Goal: Register for event/course

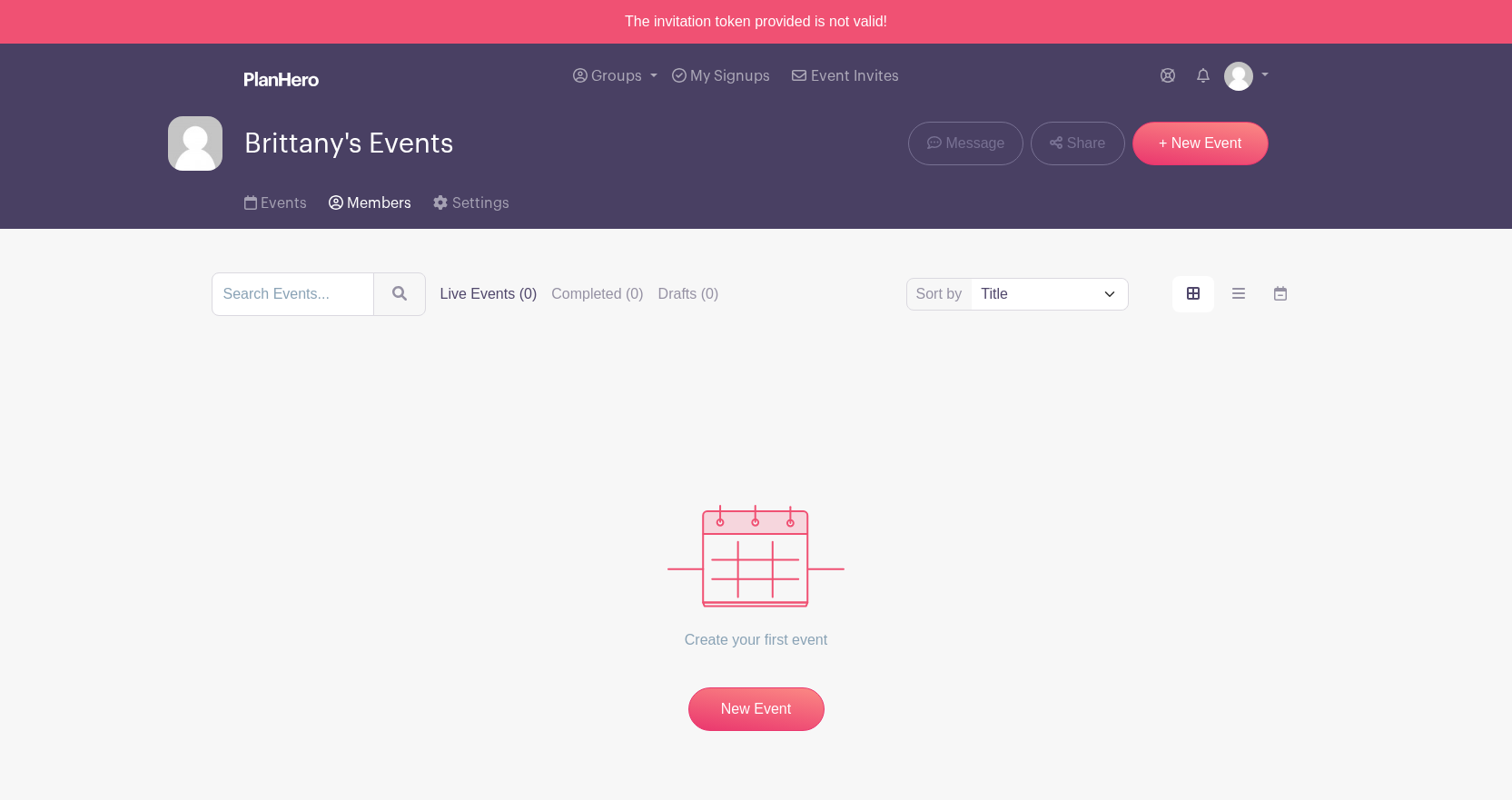
click at [365, 201] on span "Members" at bounding box center [378, 204] width 64 height 15
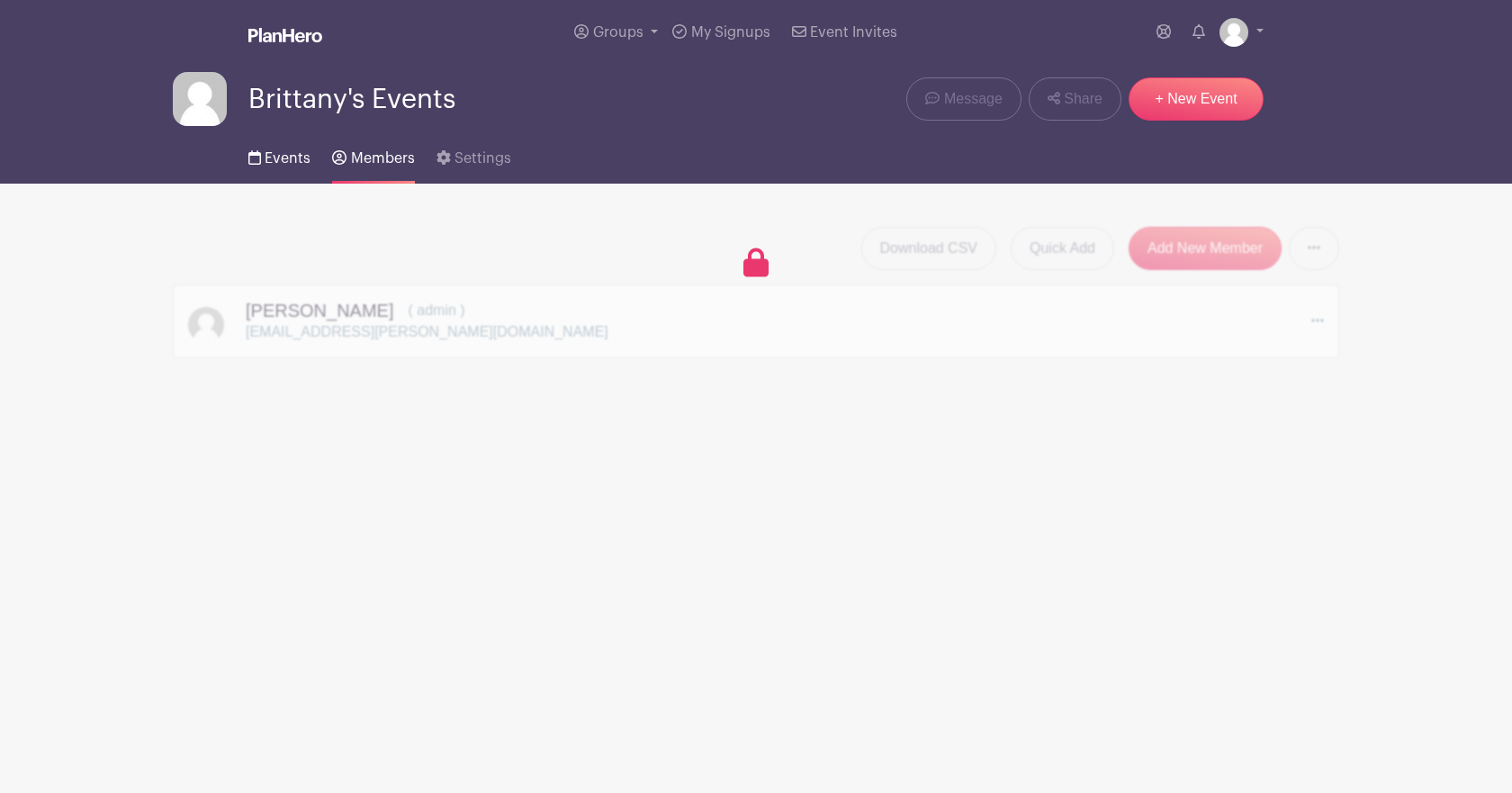
click at [272, 153] on span "Events" at bounding box center [288, 159] width 46 height 15
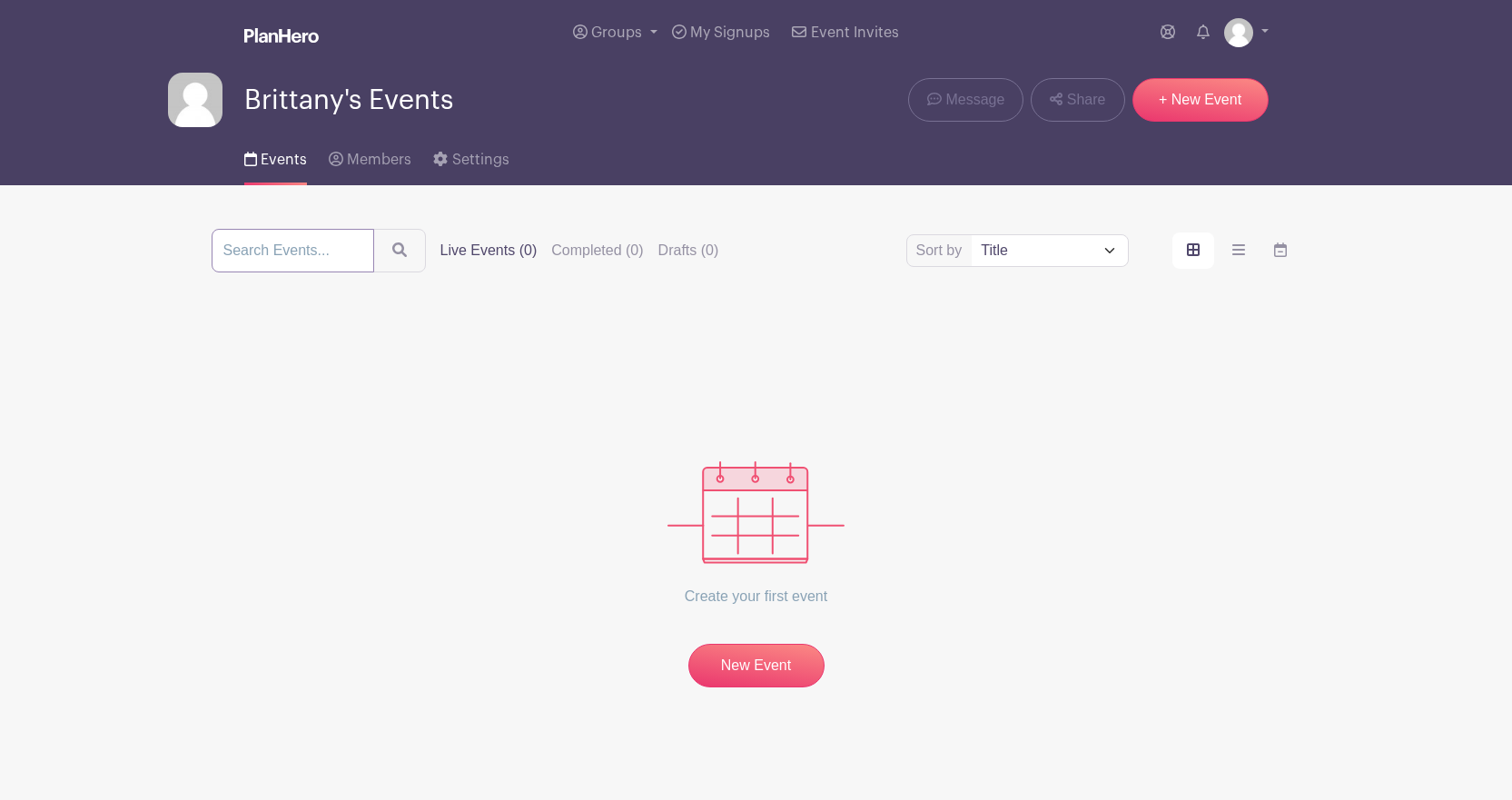
click at [271, 249] on input "search" at bounding box center [292, 250] width 163 height 44
type input "Crusaders Yourth"
click at [373, 229] on button "submit" at bounding box center [399, 250] width 53 height 44
click at [336, 250] on input "Crusaders Yourth" at bounding box center [292, 250] width 163 height 44
type input "Crusaders Youth"
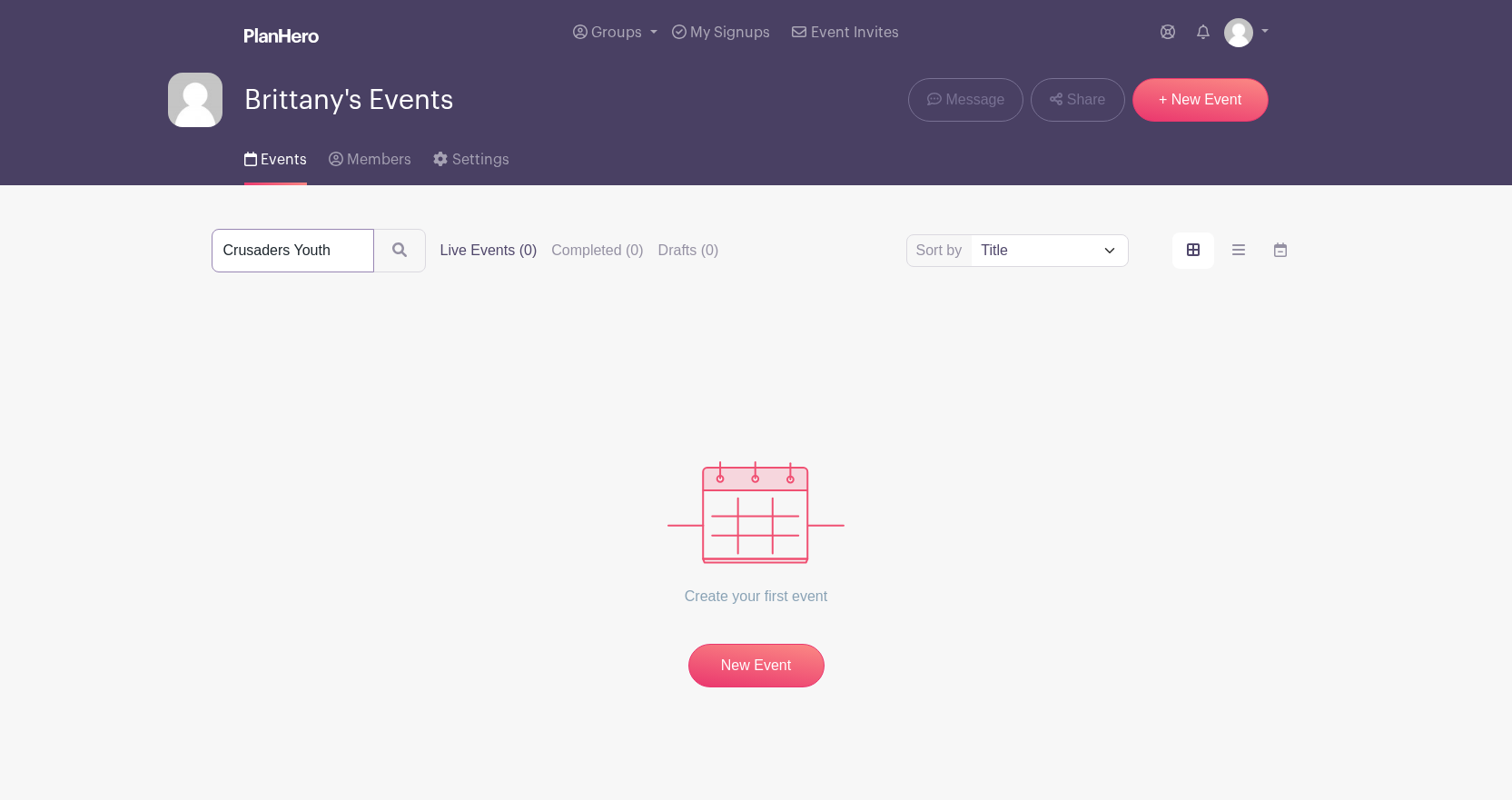
click at [373, 229] on button "submit" at bounding box center [399, 250] width 53 height 44
click at [404, 252] on icon "submit" at bounding box center [402, 252] width 15 height 15
click at [270, 412] on div "Create your first event New Event" at bounding box center [756, 501] width 1090 height 371
click at [649, 30] on link "Groups" at bounding box center [615, 33] width 99 height 65
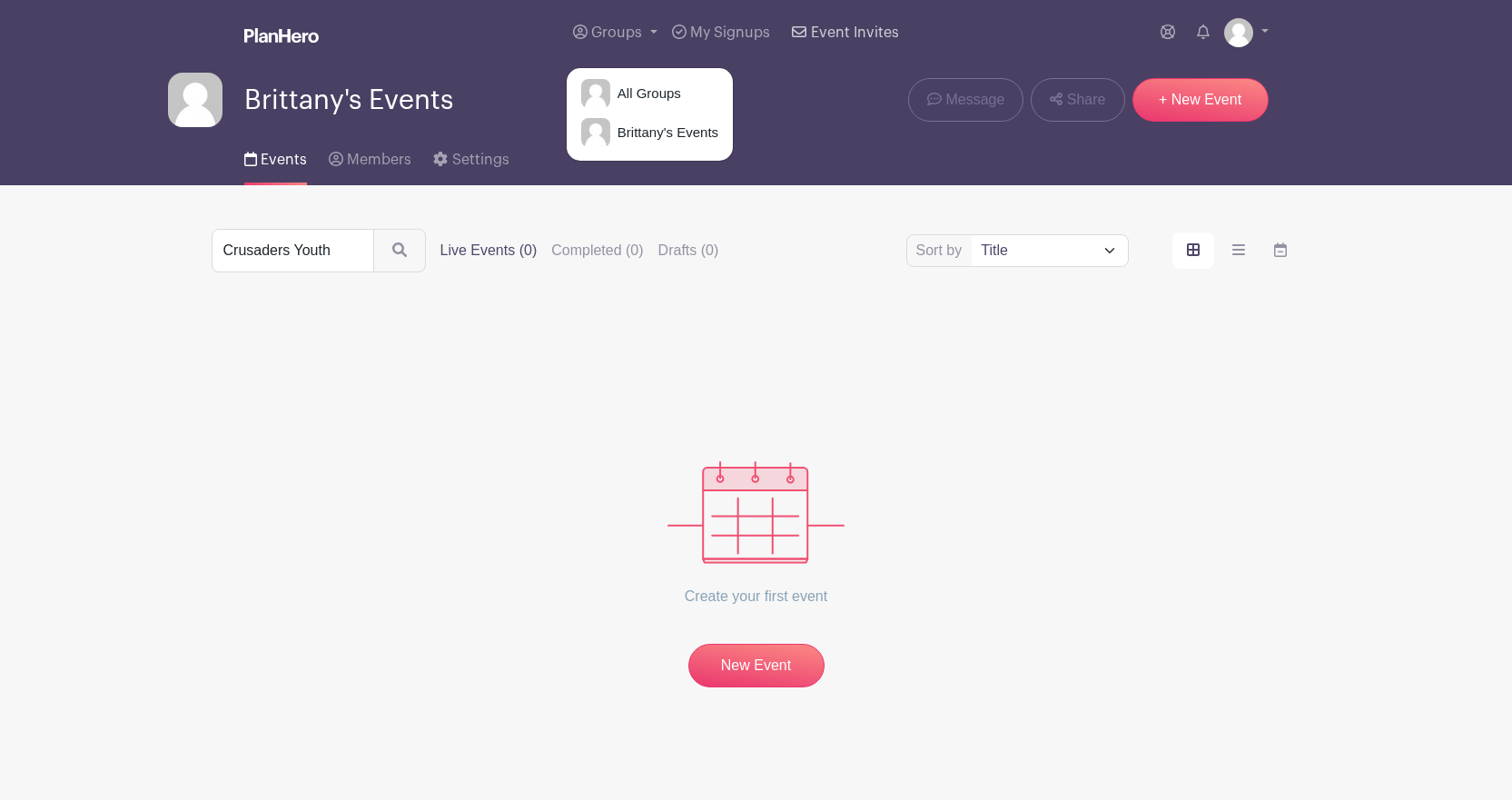
click at [845, 29] on span "Event Invites" at bounding box center [855, 33] width 88 height 15
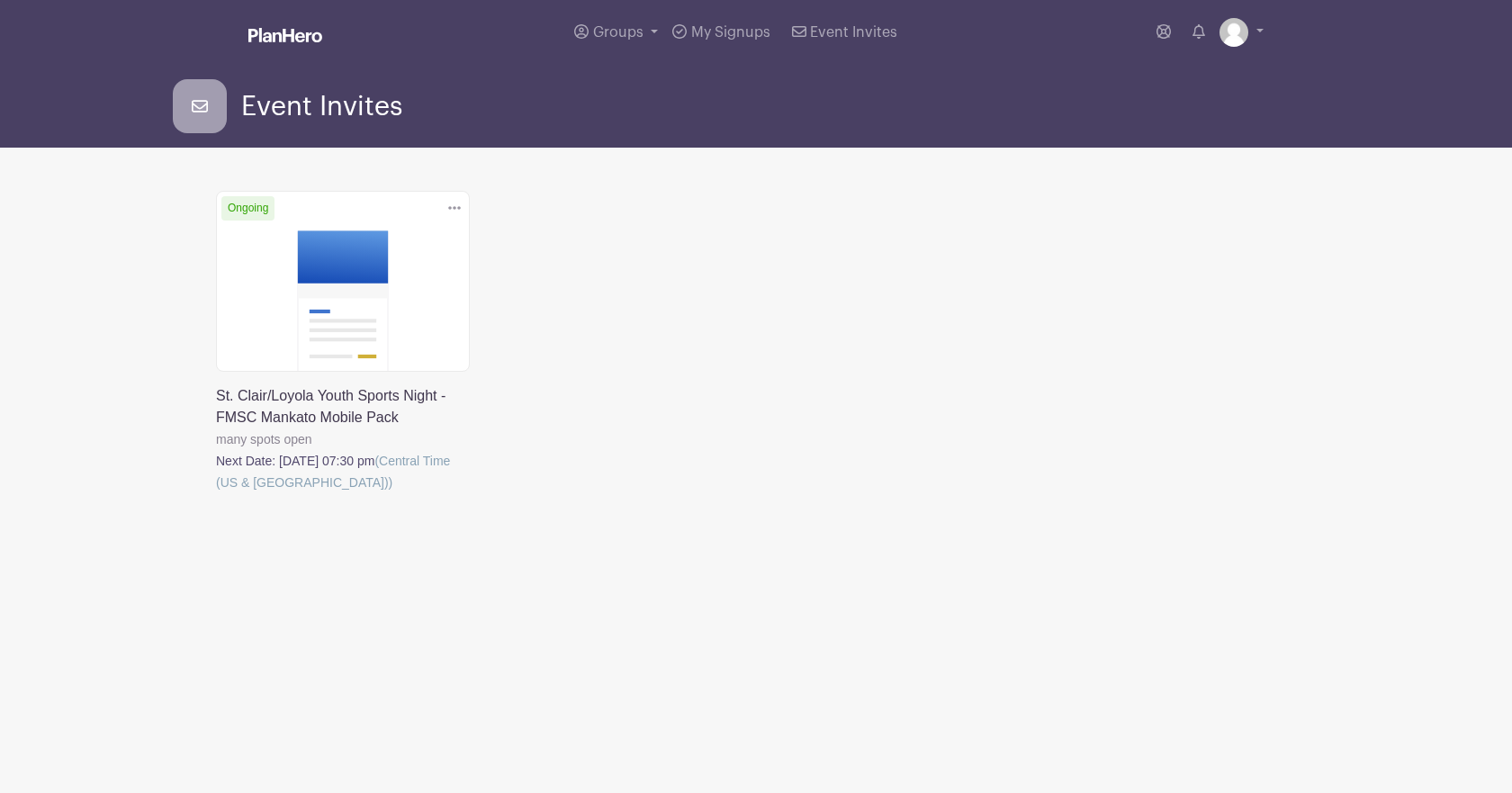
click at [216, 493] on link at bounding box center [216, 493] width 0 height 0
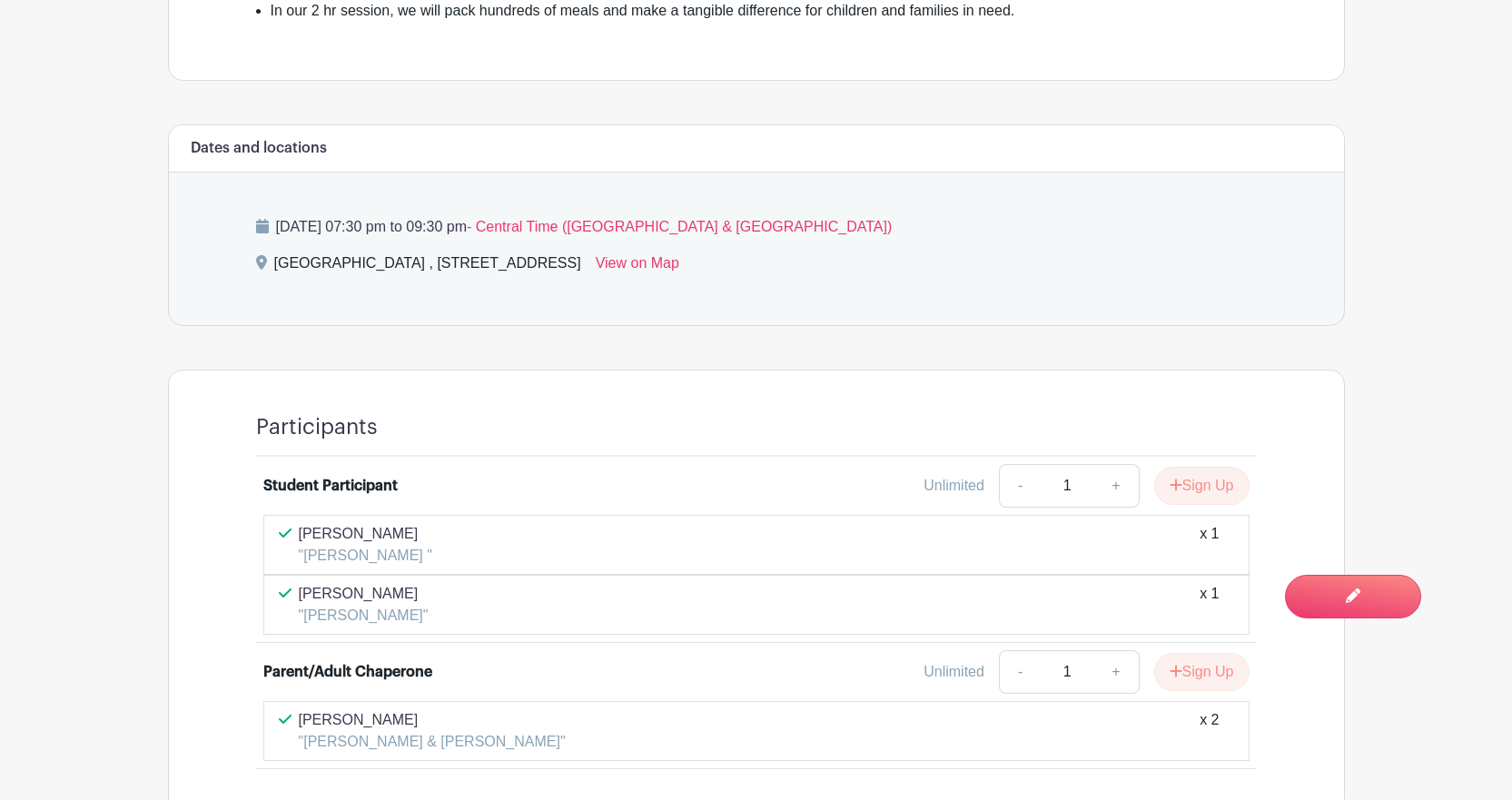
scroll to position [1035, 0]
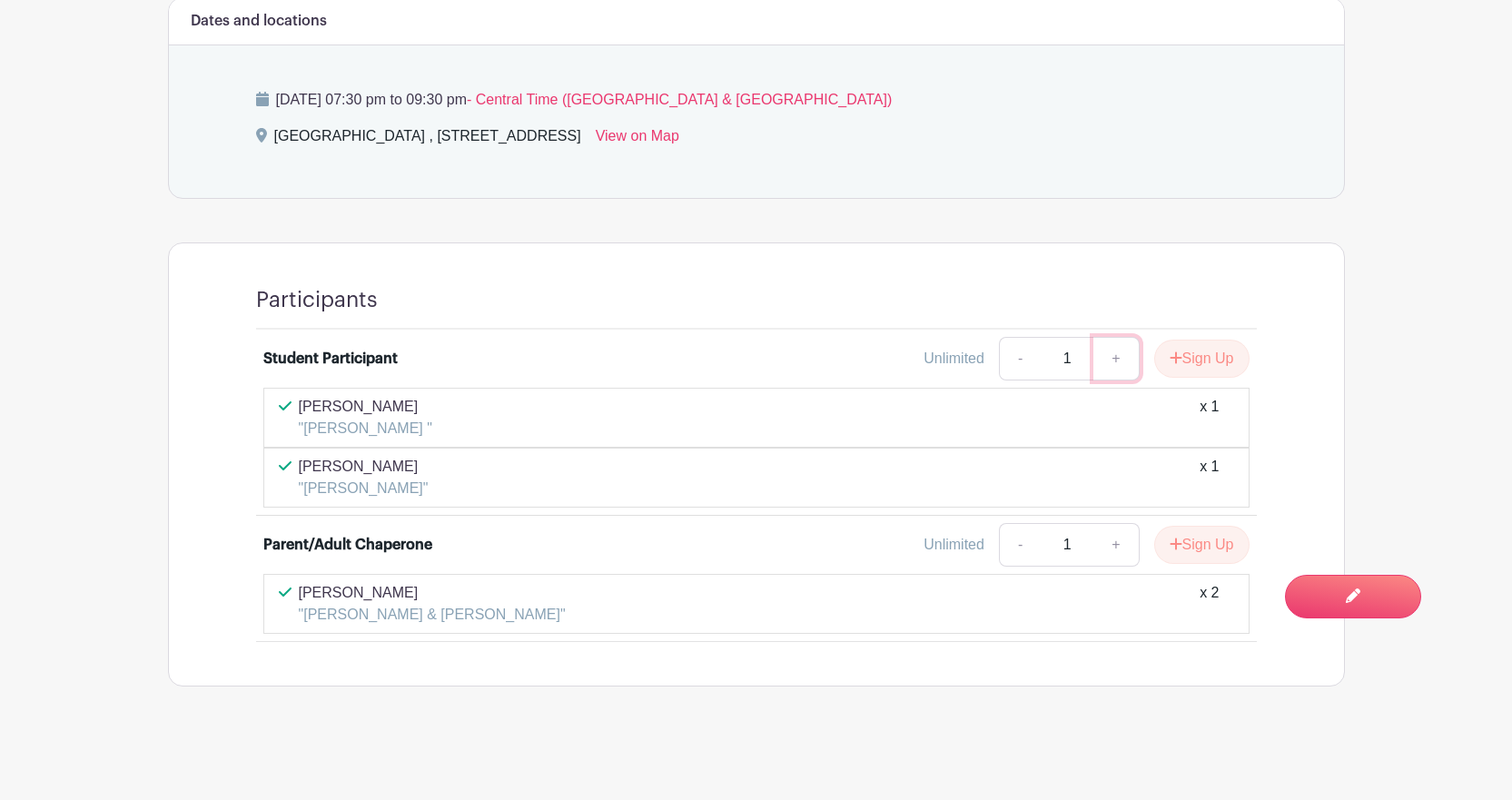
click at [1118, 357] on link "+" at bounding box center [1116, 358] width 46 height 44
click at [1015, 364] on link "-" at bounding box center [1019, 358] width 42 height 44
click at [1124, 359] on link "+" at bounding box center [1116, 358] width 46 height 44
type input "2"
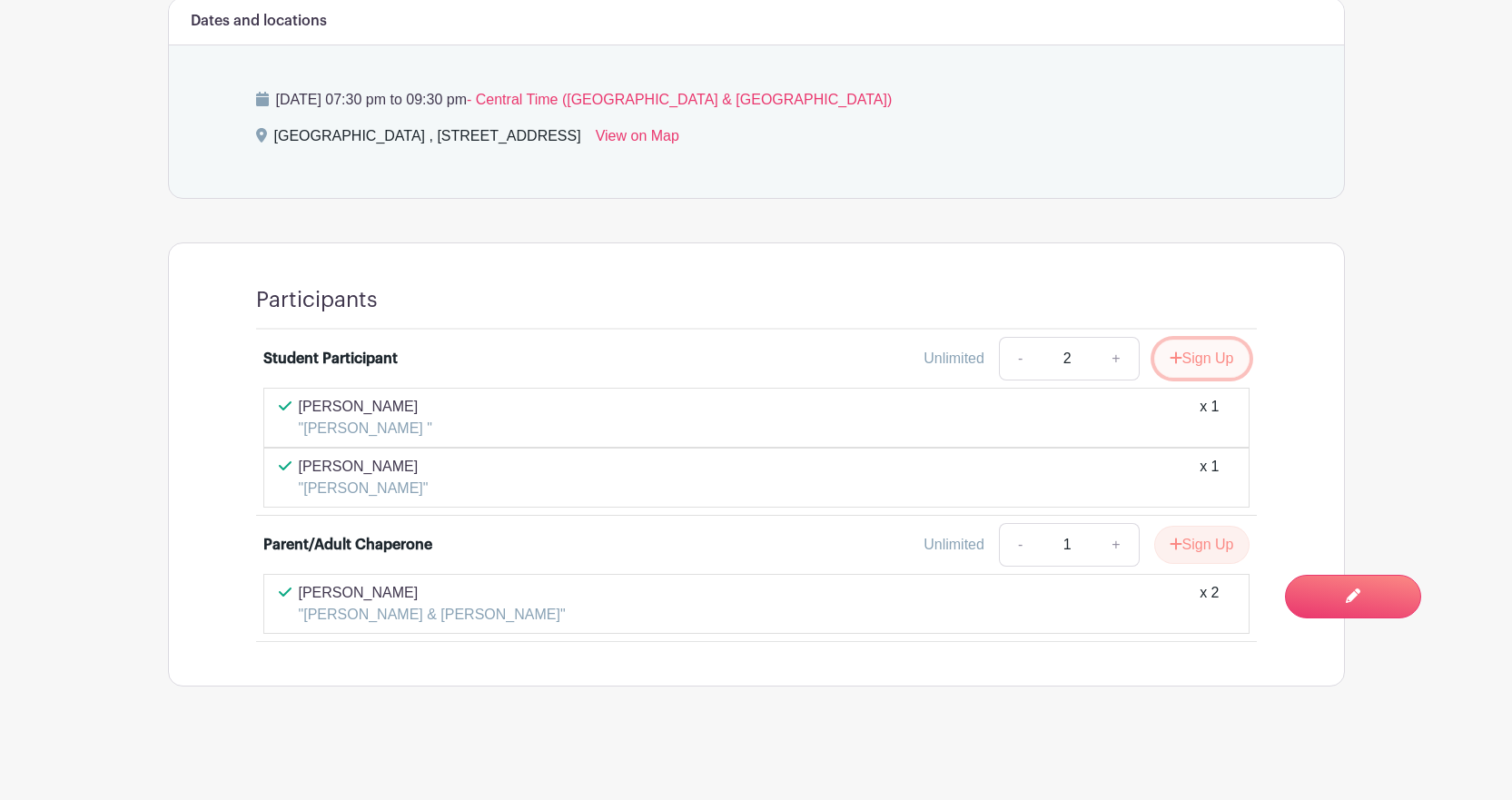
click at [1185, 354] on button "Sign Up" at bounding box center [1201, 358] width 96 height 38
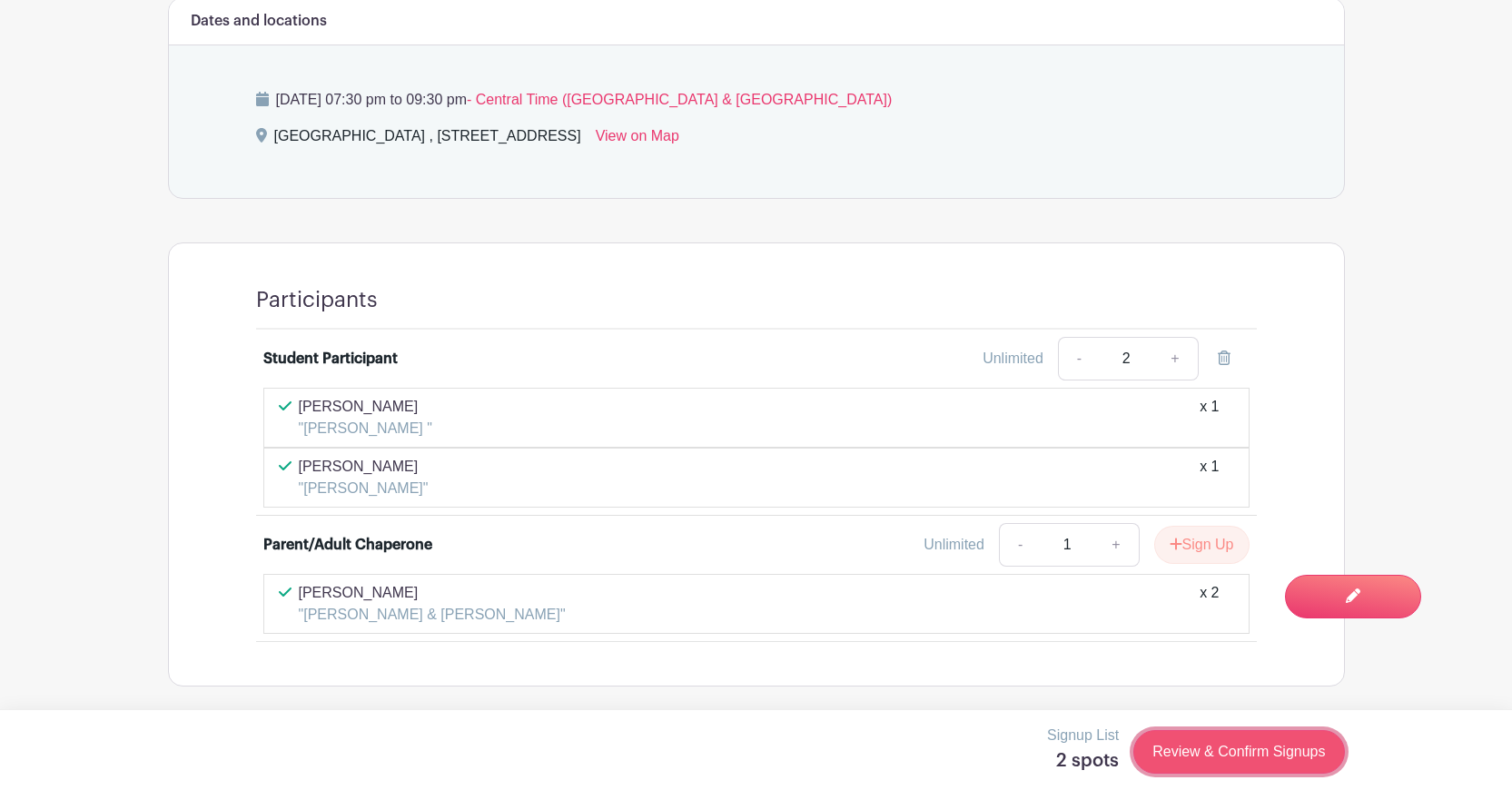
click at [1188, 753] on link "Review & Confirm Signups" at bounding box center [1238, 752] width 211 height 44
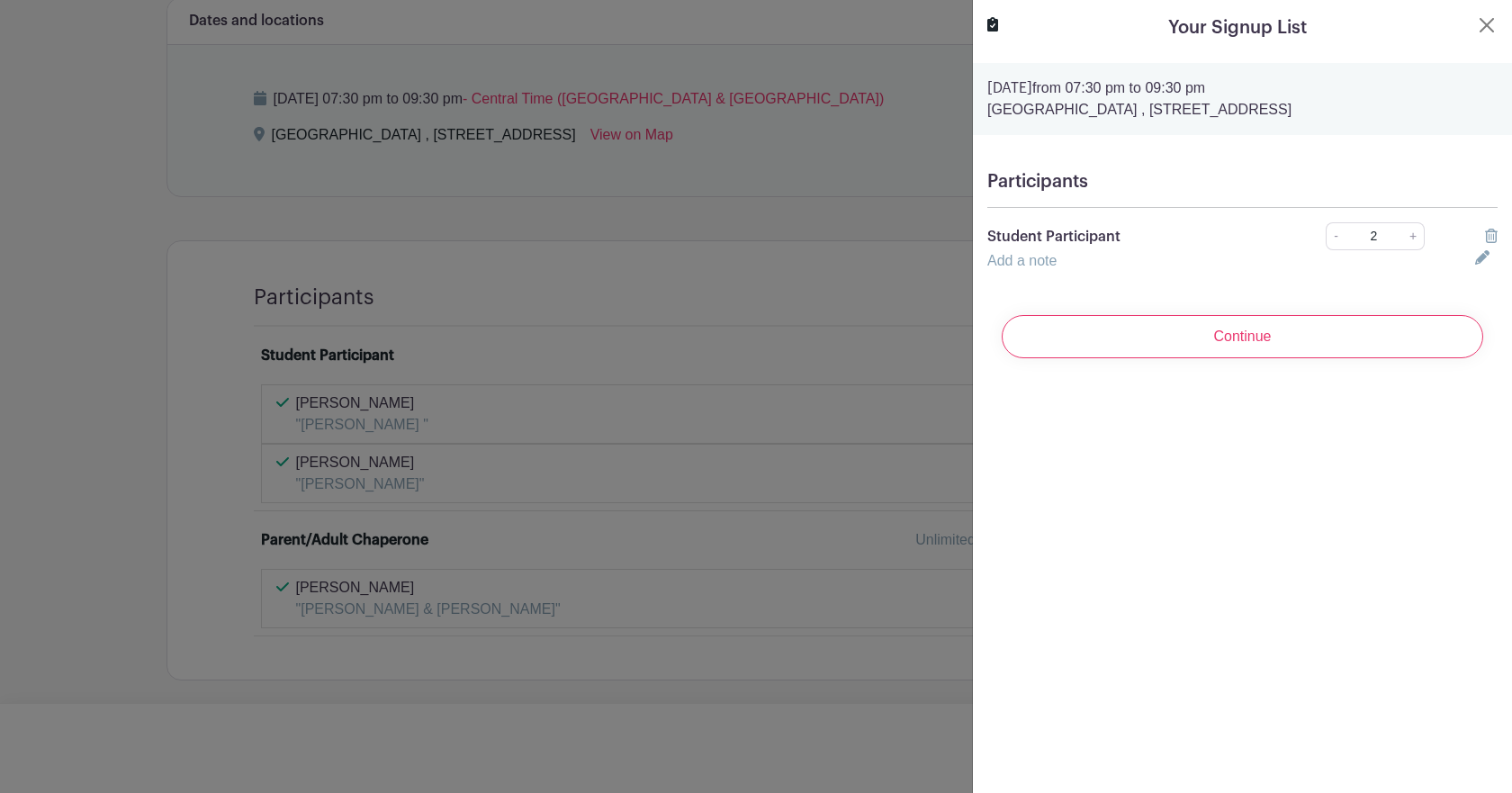
click at [1013, 259] on link "Add a note" at bounding box center [1022, 260] width 69 height 16
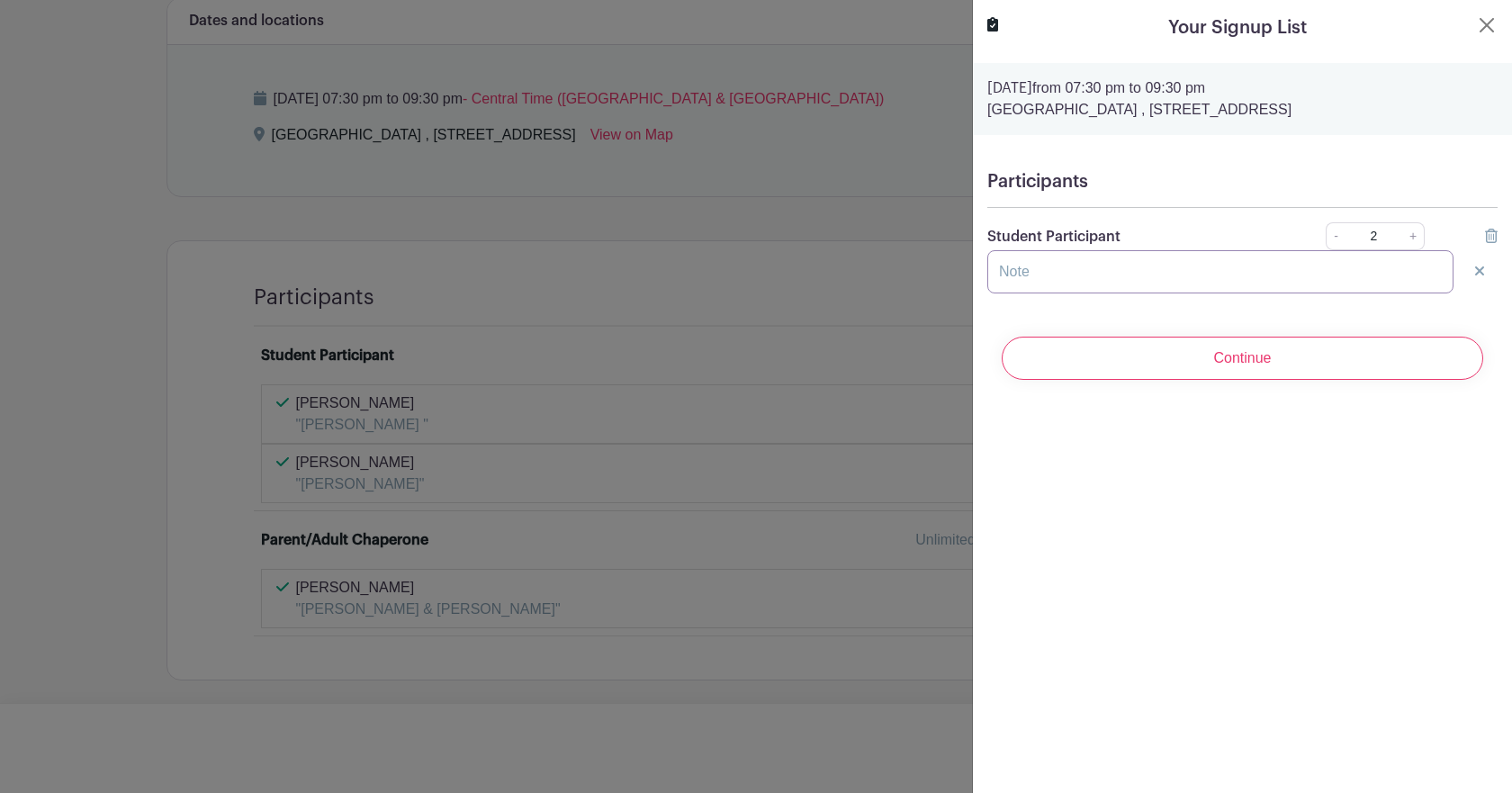
click at [1035, 278] on input "text" at bounding box center [1221, 271] width 467 height 43
type input "[PERSON_NAME] and [GEOGRAPHIC_DATA]"
click at [1475, 268] on icon at bounding box center [1480, 271] width 9 height 15
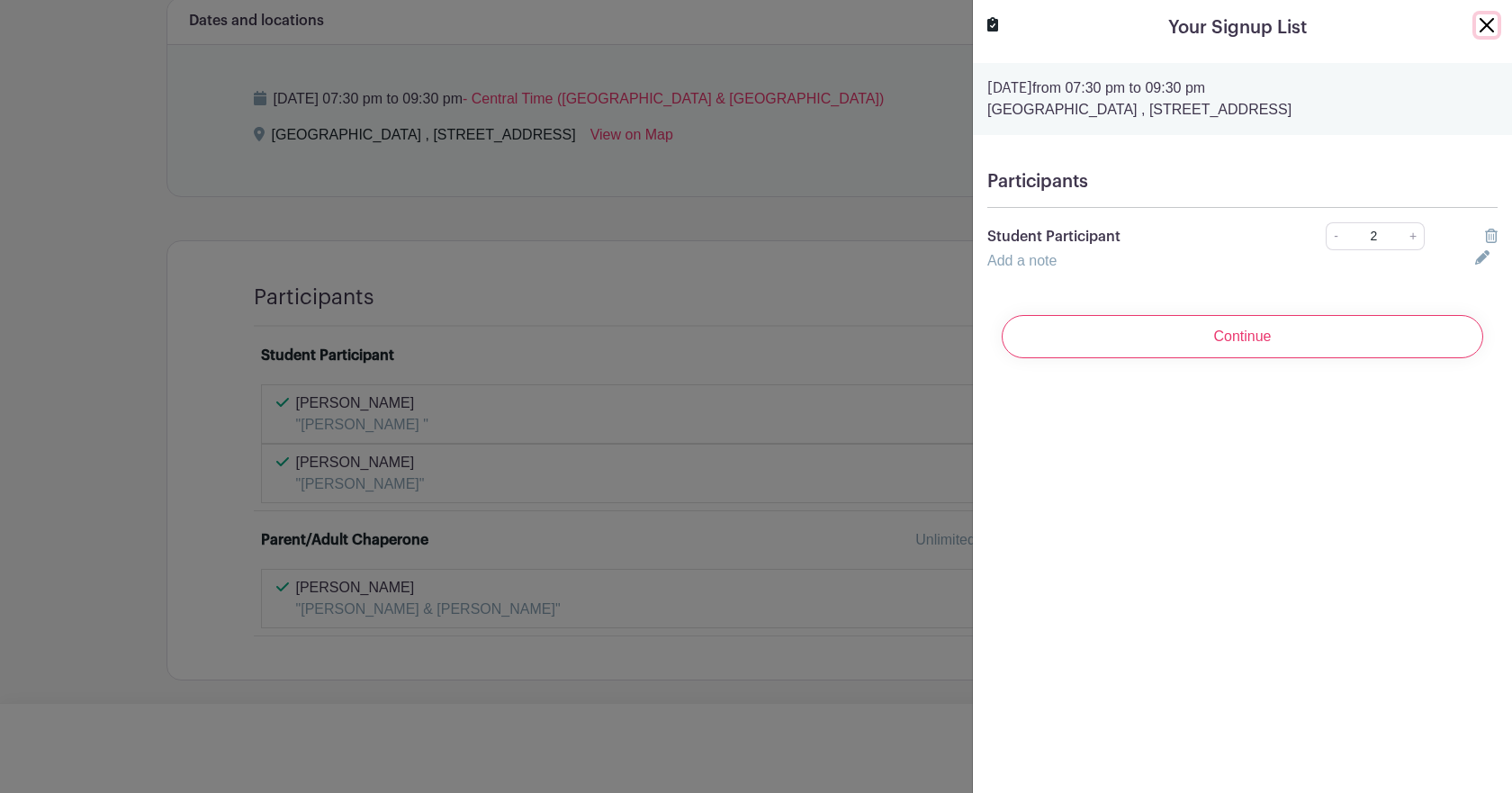
click at [1477, 18] on button "Close" at bounding box center [1486, 25] width 21 height 21
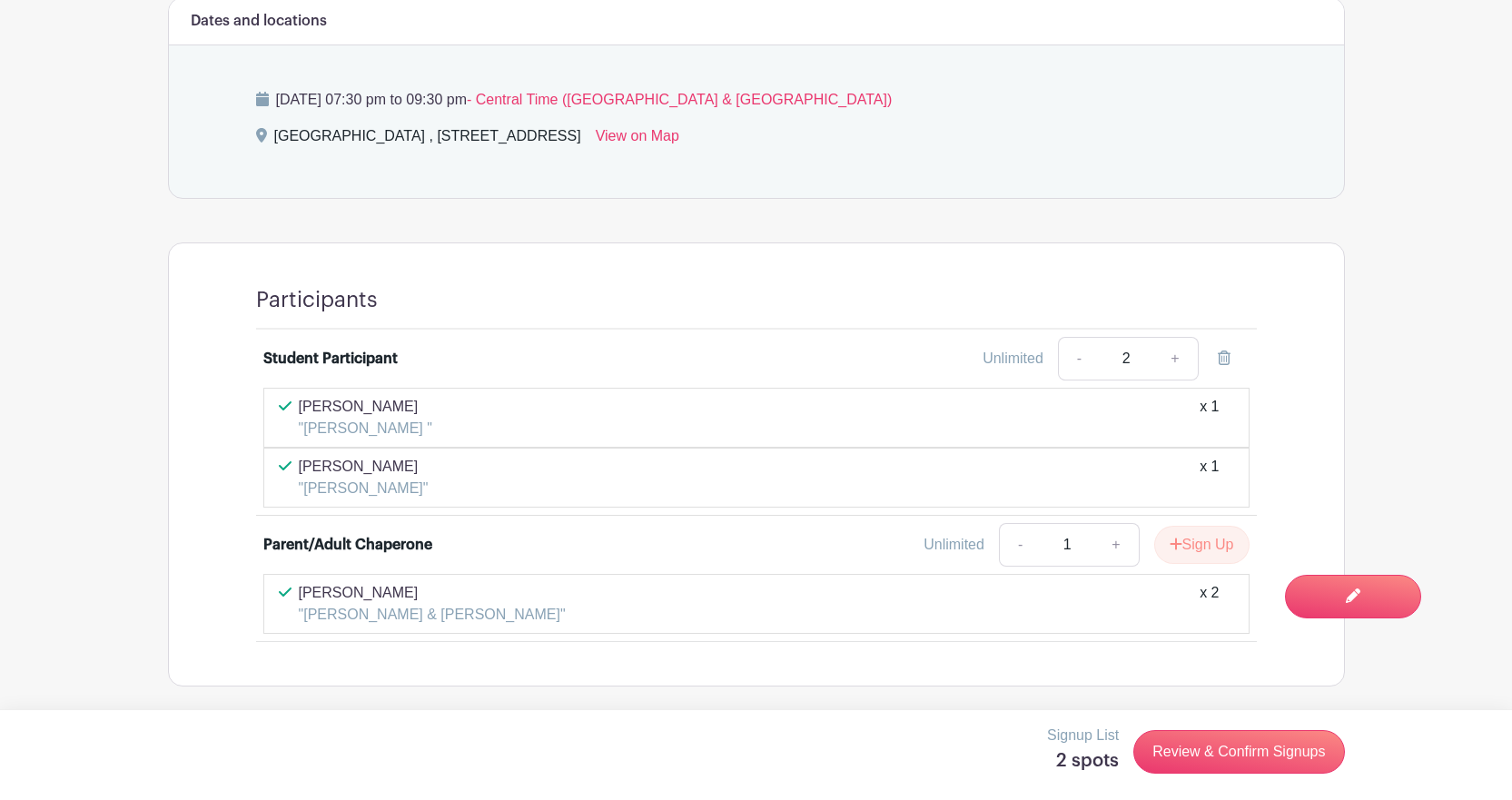
click at [1147, 167] on div "[DATE] 07:30 pm to 09:30 pm - Central Time ([GEOGRAPHIC_DATA] & [GEOGRAPHIC_DAT…" at bounding box center [756, 122] width 1088 height 153
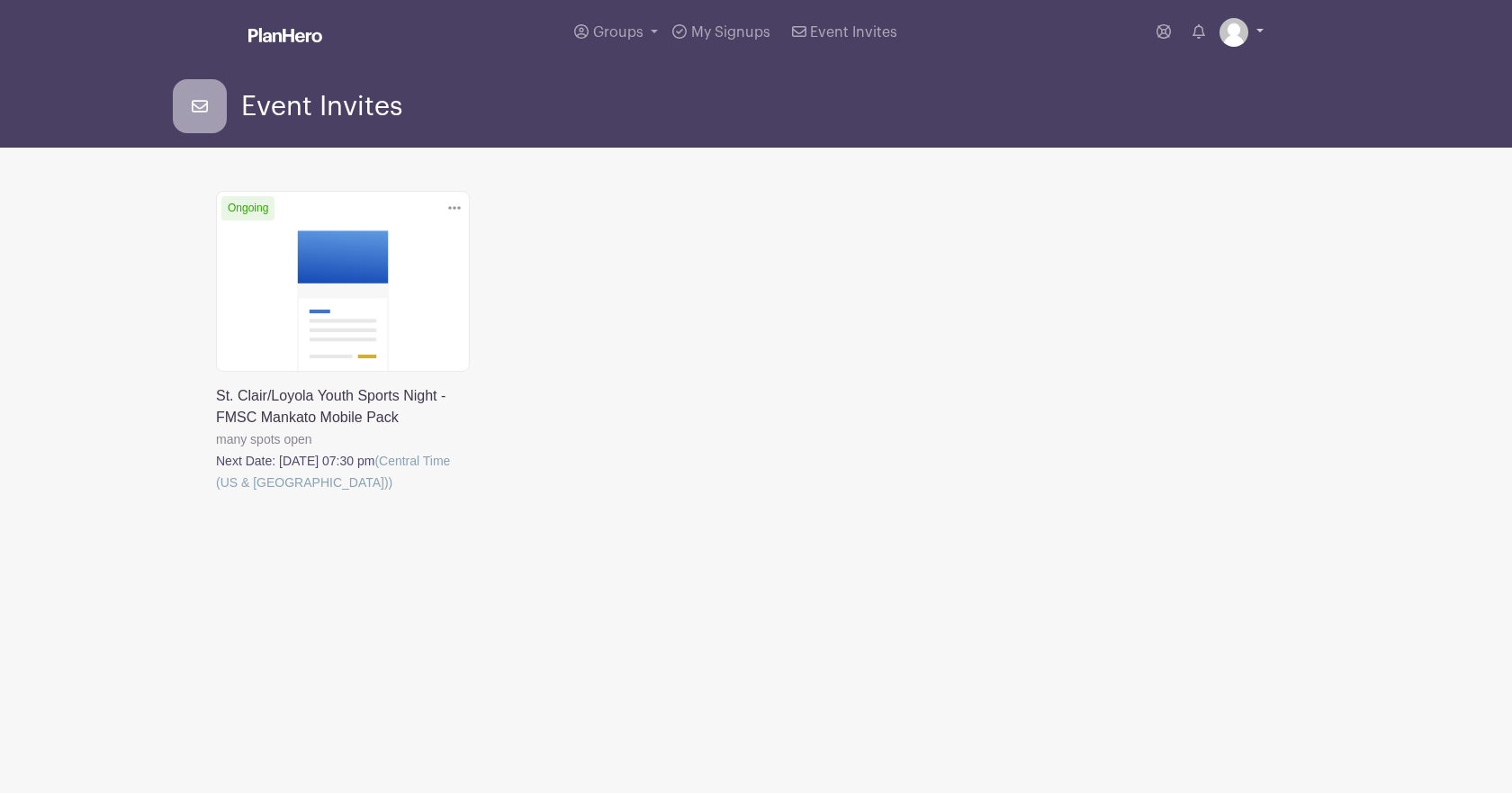
click at [1231, 28] on img at bounding box center [1234, 32] width 29 height 29
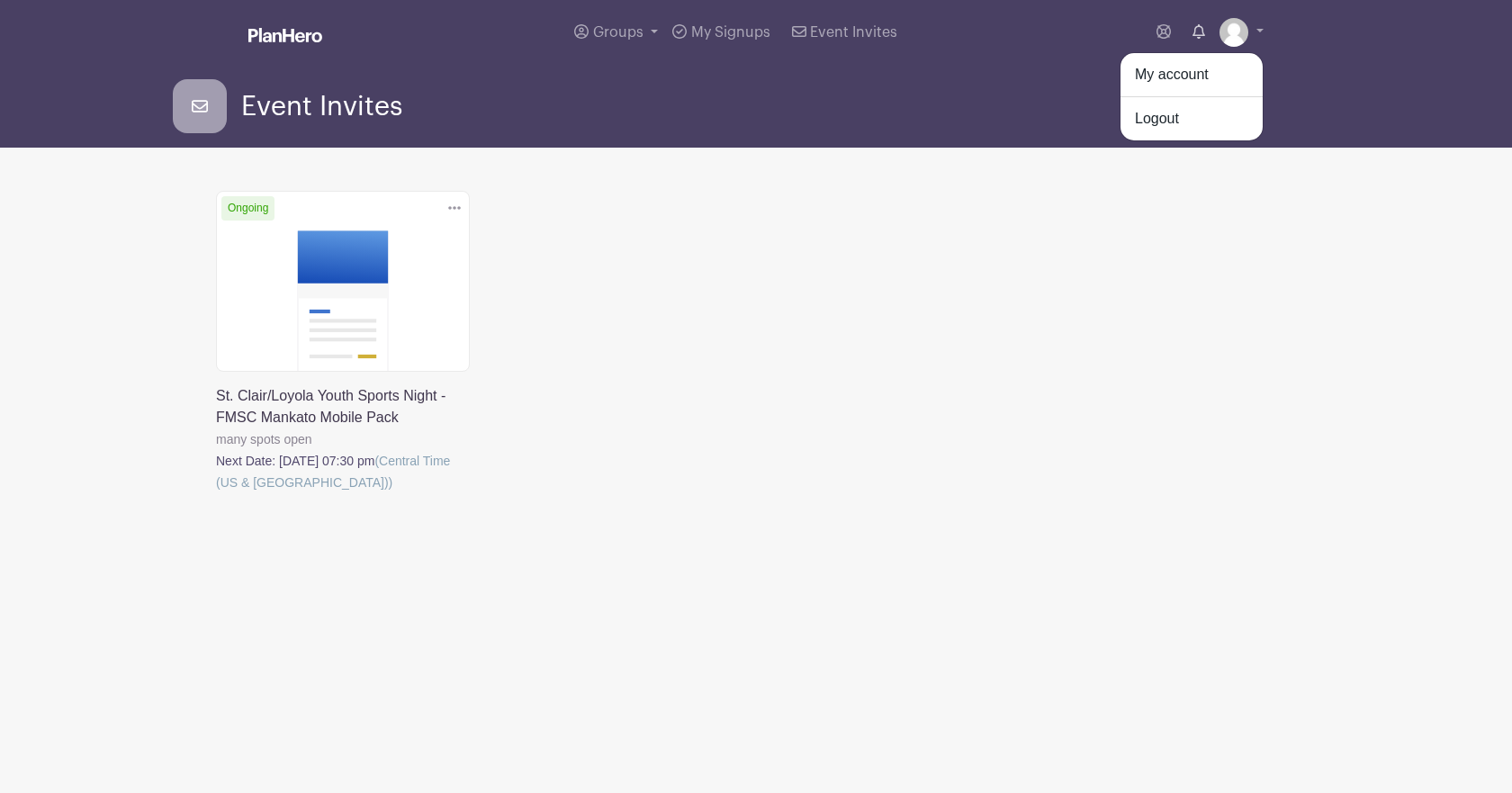
click at [1198, 37] on icon at bounding box center [1199, 31] width 13 height 15
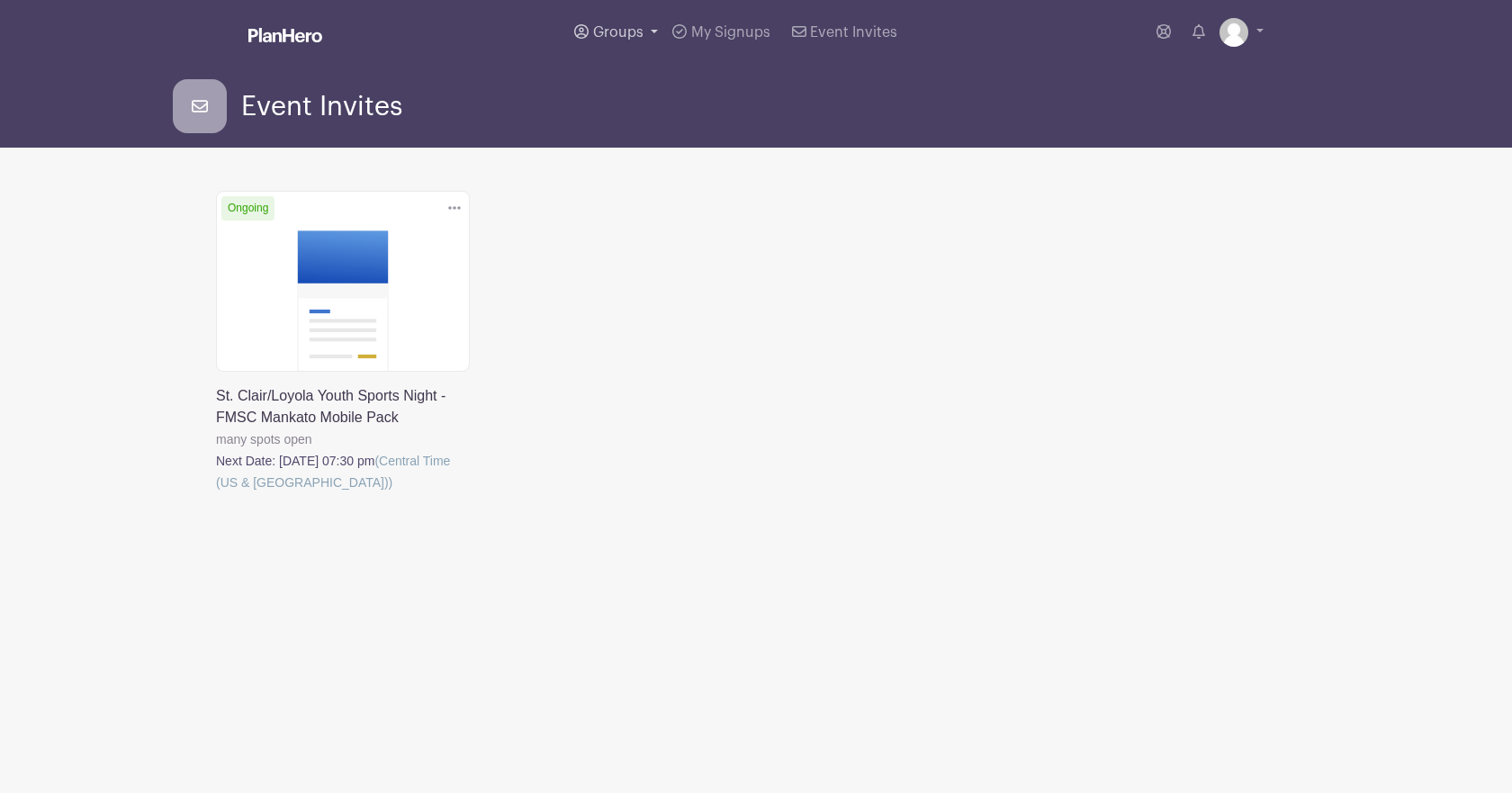
click at [658, 33] on link "Groups" at bounding box center [616, 32] width 98 height 65
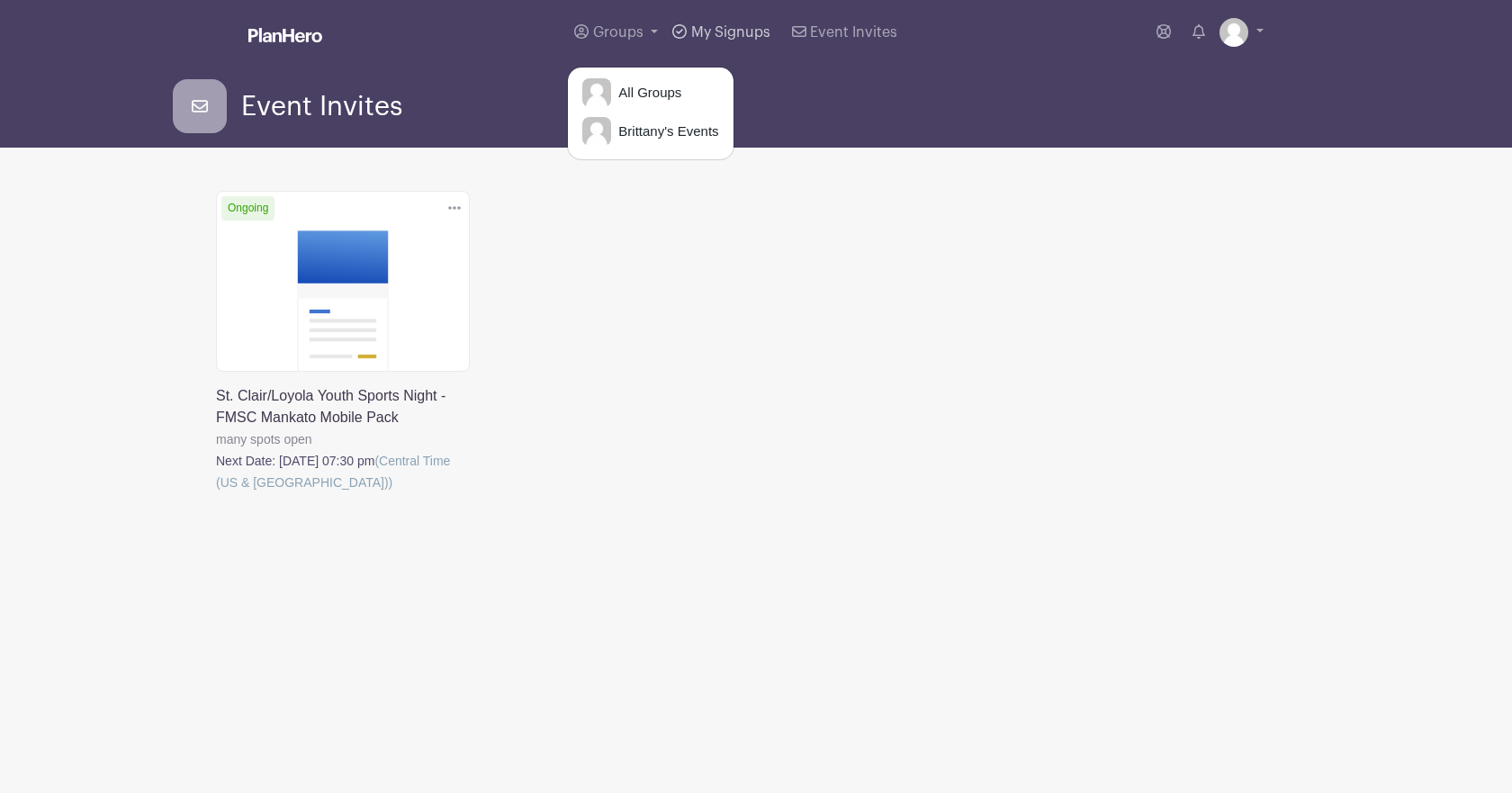
click at [750, 26] on span "My Signups" at bounding box center [731, 32] width 79 height 15
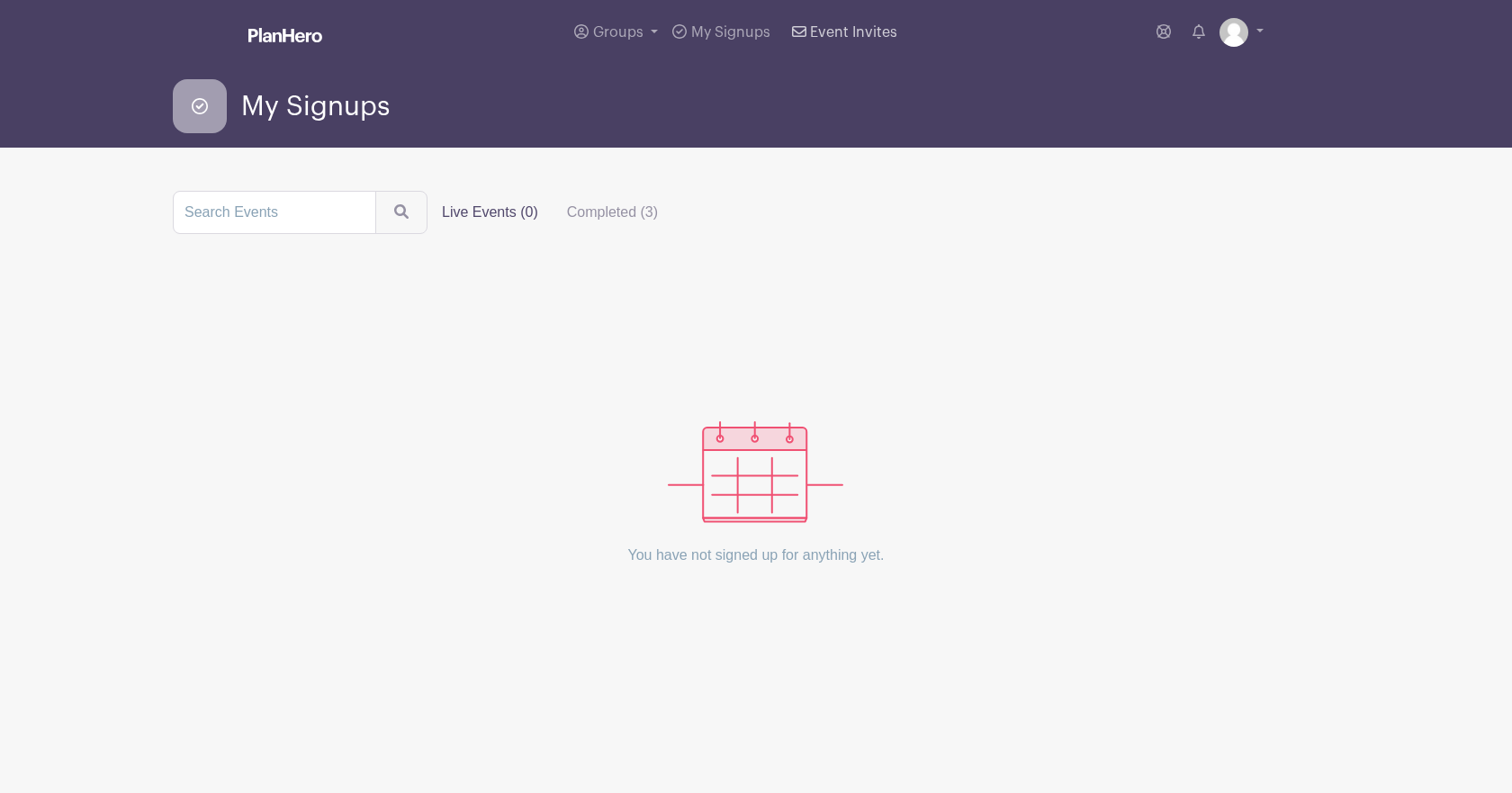
click at [847, 32] on span "Event Invites" at bounding box center [854, 32] width 88 height 15
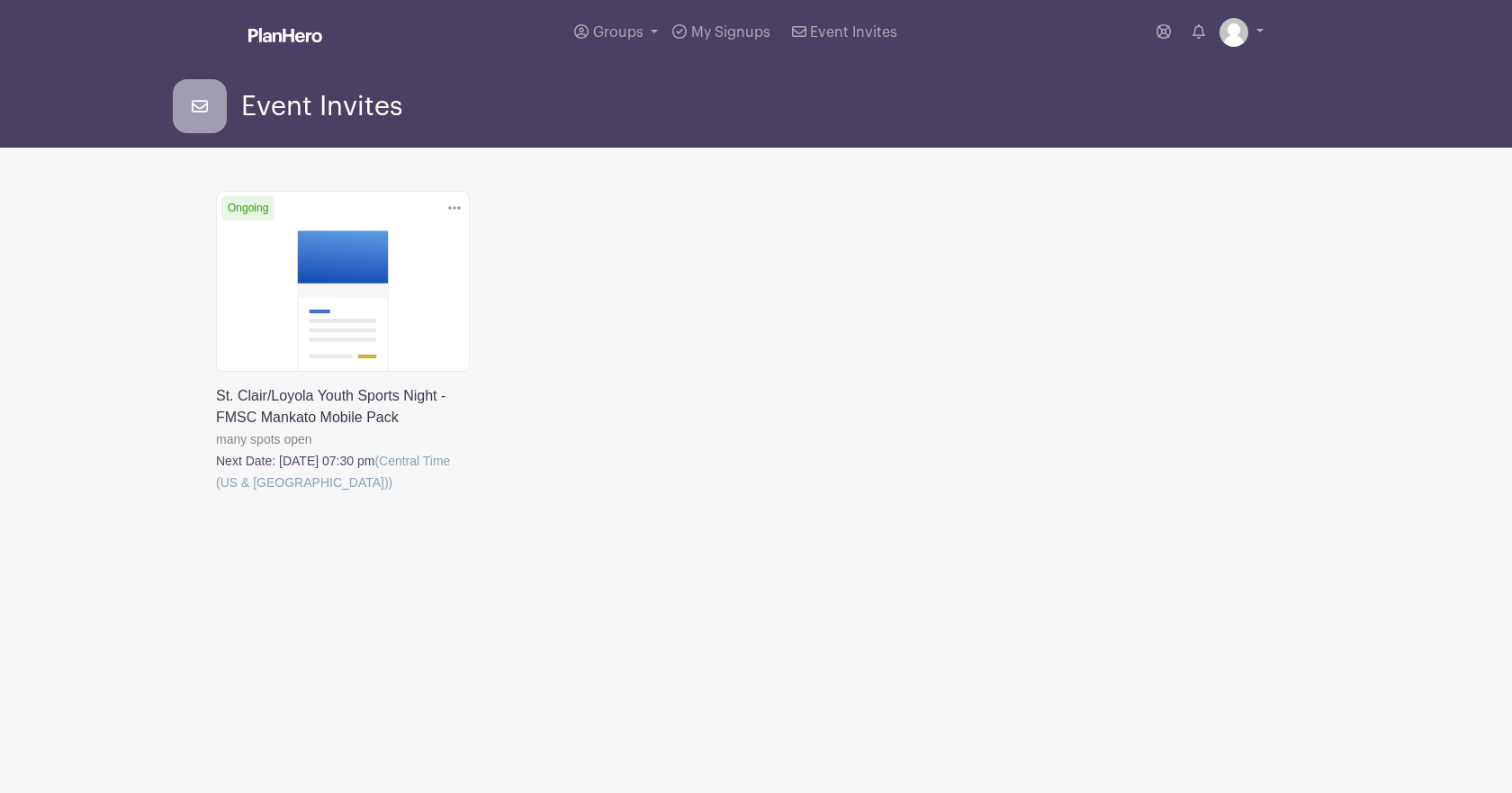
click at [459, 207] on icon at bounding box center [455, 208] width 13 height 4
click at [568, 229] on div "Delete Event Are you sure? This event has signups associated with it. All signu…" at bounding box center [756, 367] width 1102 height 353
